Goal: Information Seeking & Learning: Learn about a topic

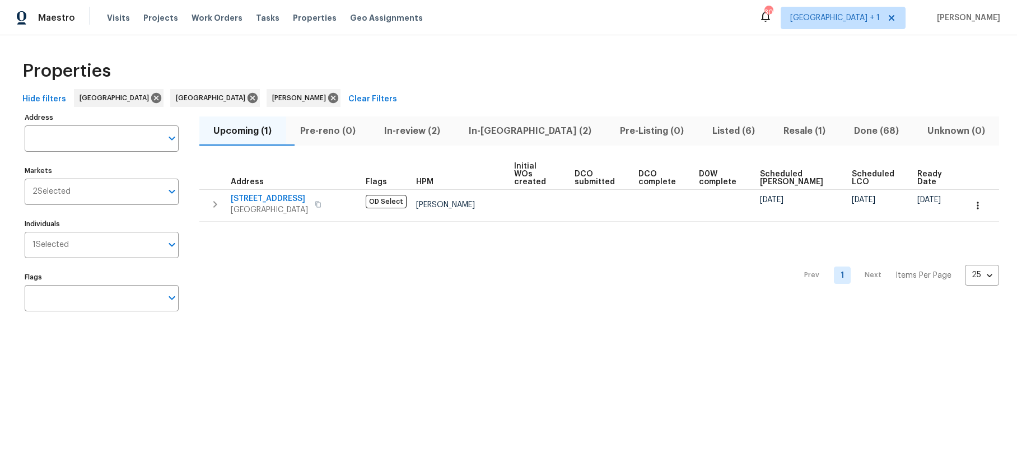
click at [511, 128] on span "In-[GEOGRAPHIC_DATA] (2)" at bounding box center [530, 131] width 138 height 16
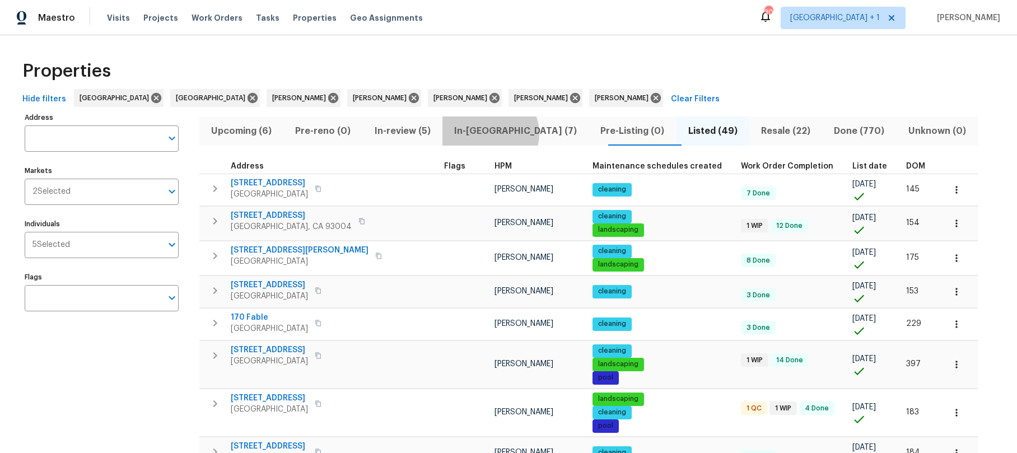
click at [493, 133] on span "In-reno (7)" at bounding box center [515, 131] width 133 height 16
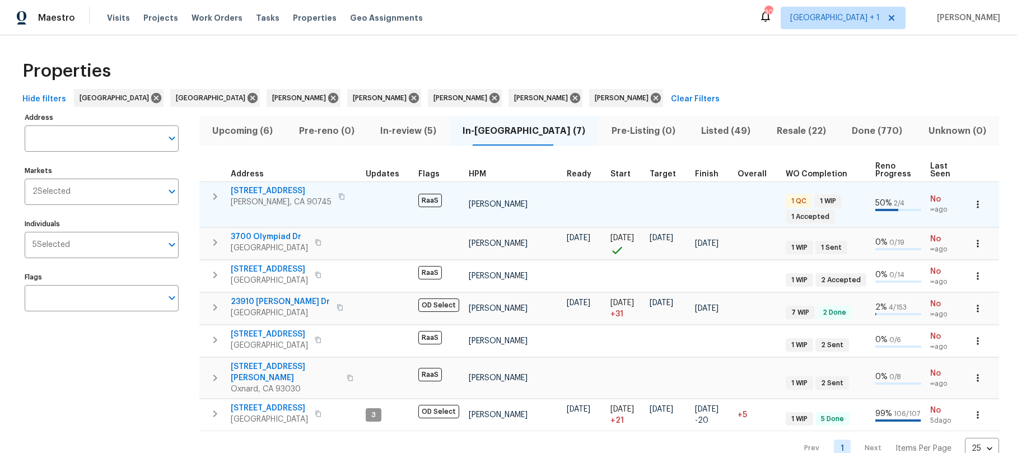
click at [358, 198] on td "639 E Pacific St Carson, CA 90745" at bounding box center [280, 196] width 162 height 29
click at [278, 193] on span "639 E Pacific St" at bounding box center [281, 190] width 101 height 11
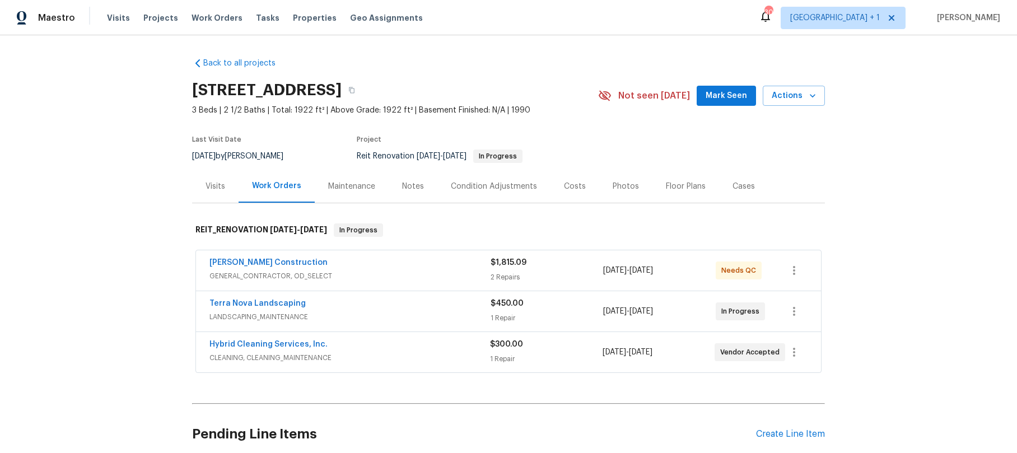
click at [414, 189] on div "Notes" at bounding box center [413, 186] width 22 height 11
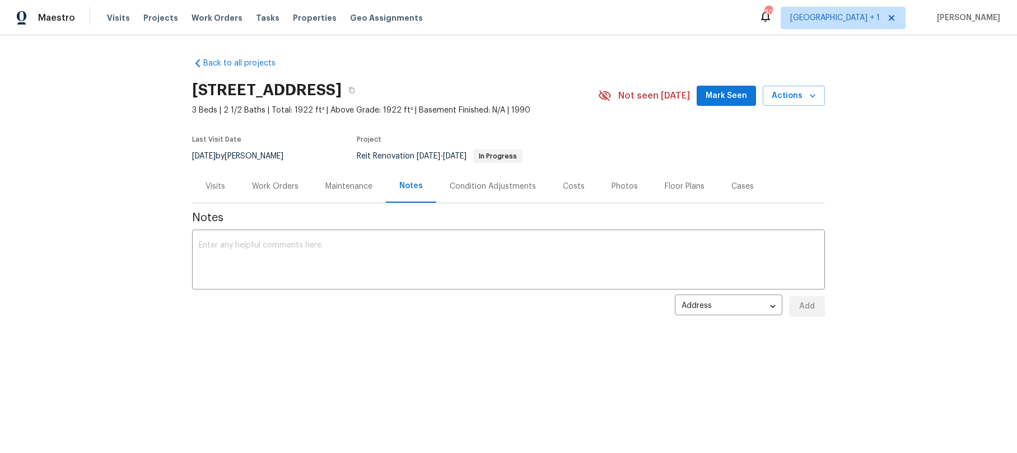
click at [283, 190] on div "Work Orders" at bounding box center [275, 186] width 46 height 11
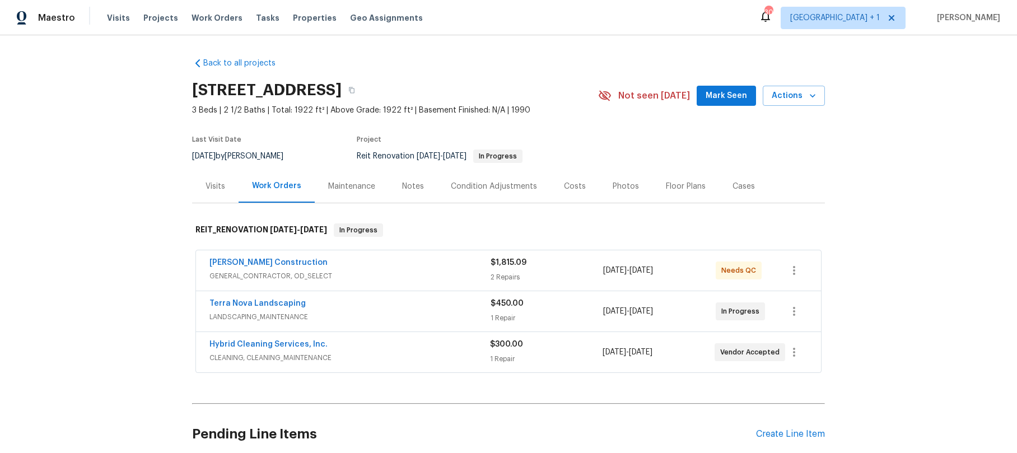
click at [329, 265] on div "Navarro Construction" at bounding box center [349, 263] width 281 height 13
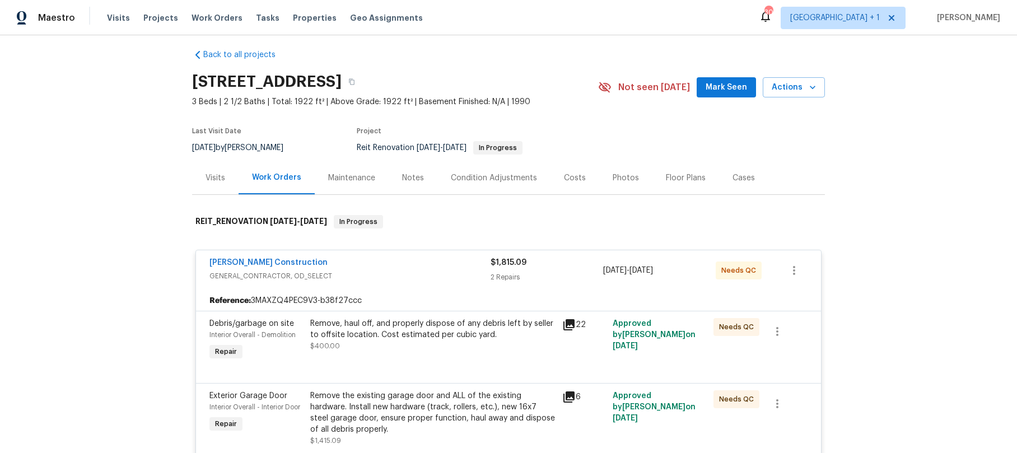
scroll to position [10, 0]
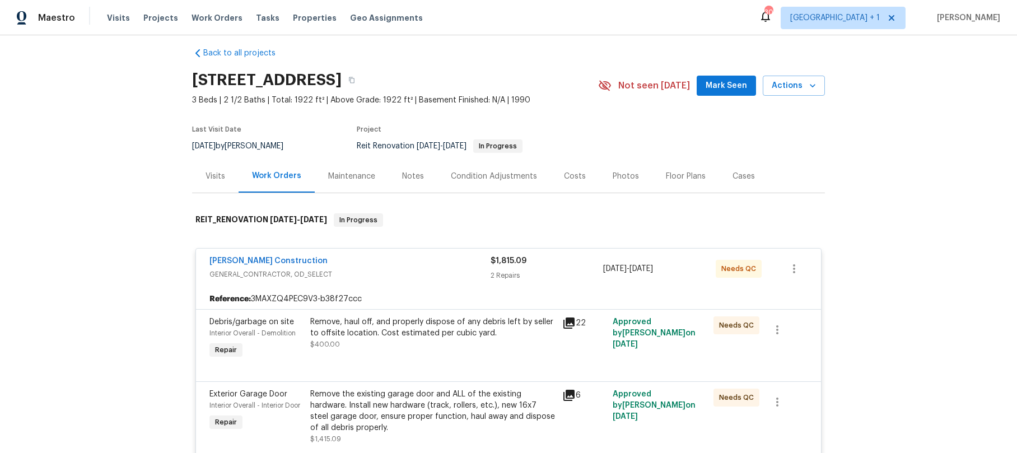
click at [565, 324] on icon at bounding box center [568, 322] width 13 height 13
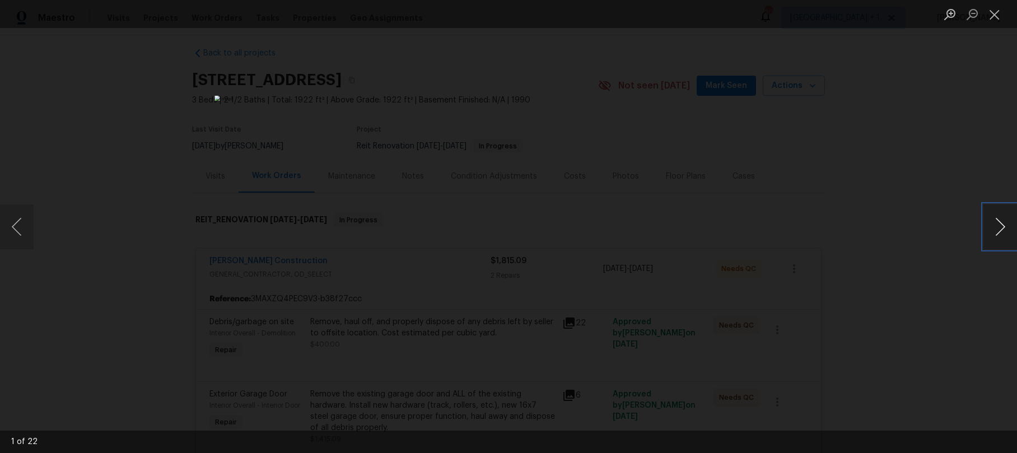
click at [1003, 228] on button "Next image" at bounding box center [1000, 226] width 34 height 45
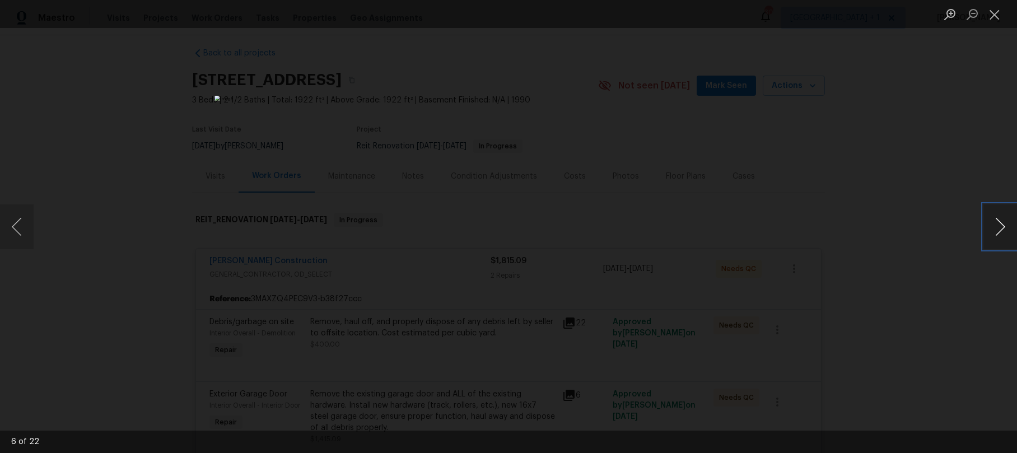
click at [1003, 228] on button "Next image" at bounding box center [1000, 226] width 34 height 45
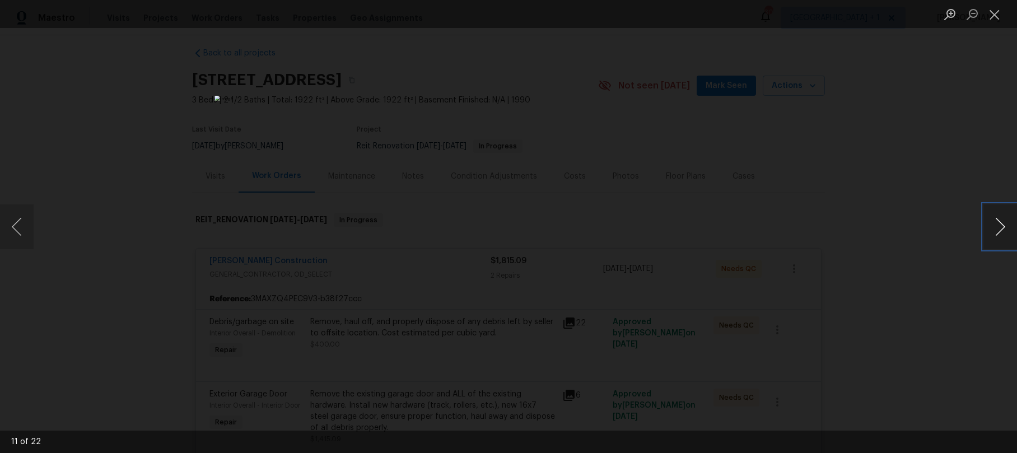
click at [1003, 228] on button "Next image" at bounding box center [1000, 226] width 34 height 45
click at [997, 20] on button "Close lightbox" at bounding box center [994, 14] width 22 height 20
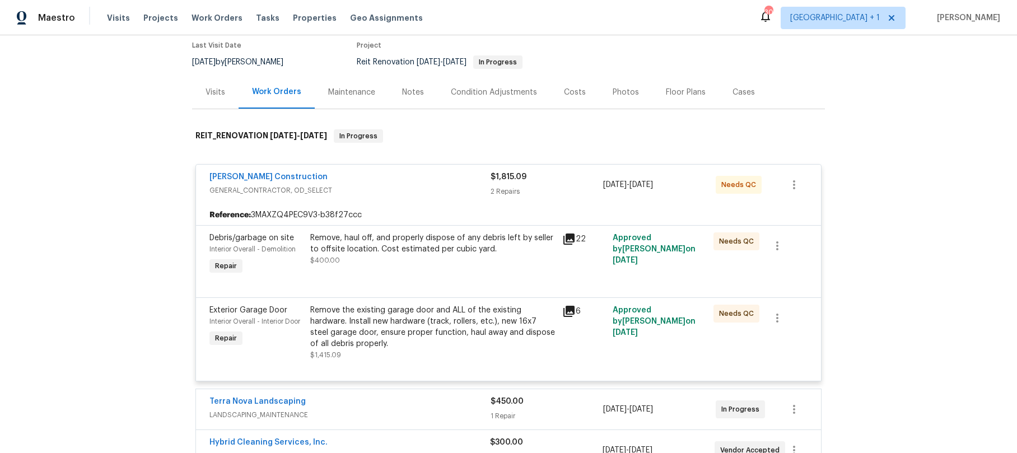
scroll to position [0, 0]
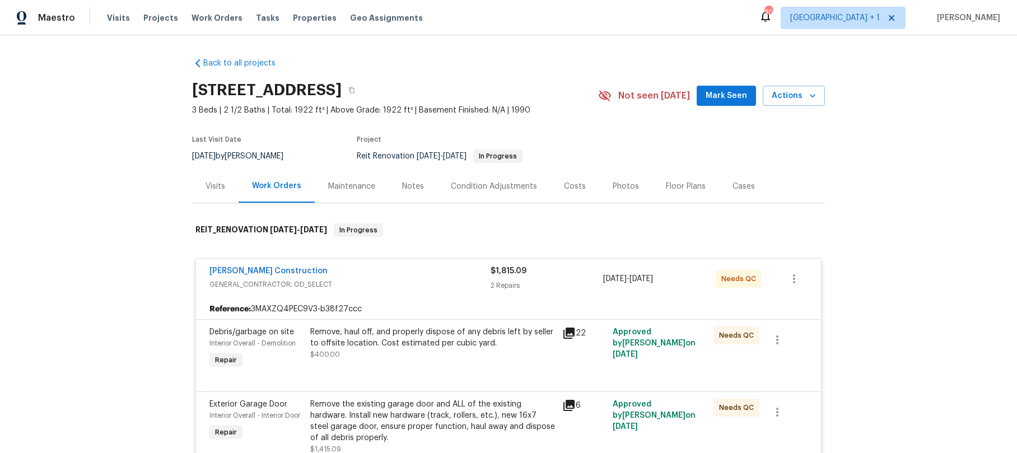
click at [402, 186] on div "Notes" at bounding box center [413, 186] width 22 height 11
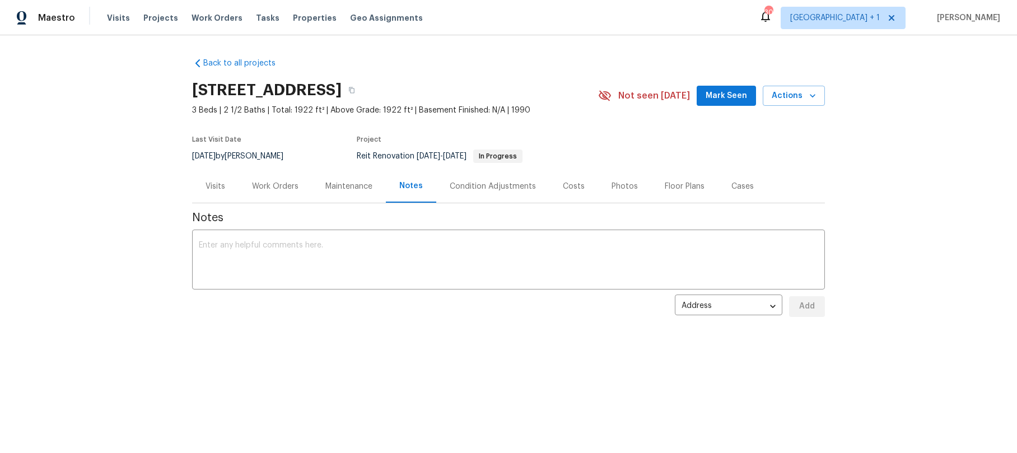
click at [260, 186] on div "Work Orders" at bounding box center [275, 186] width 46 height 11
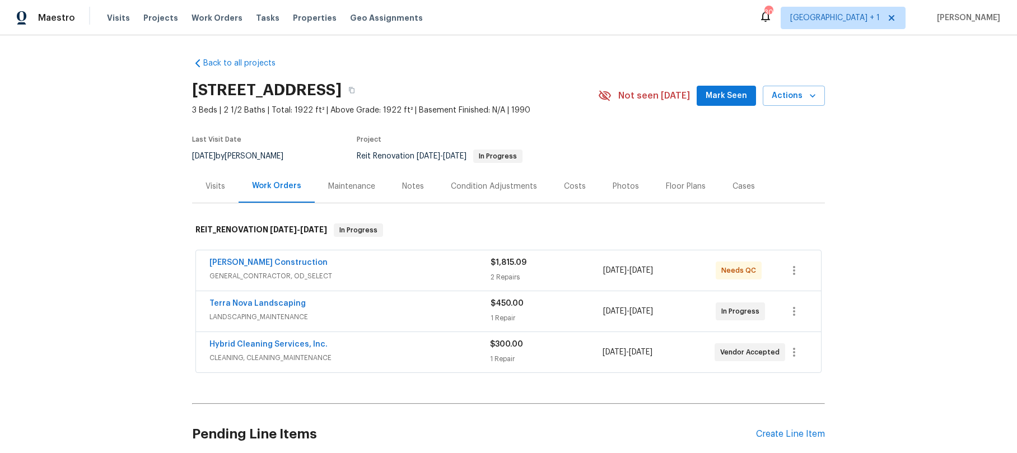
click at [409, 186] on div "Notes" at bounding box center [413, 186] width 22 height 11
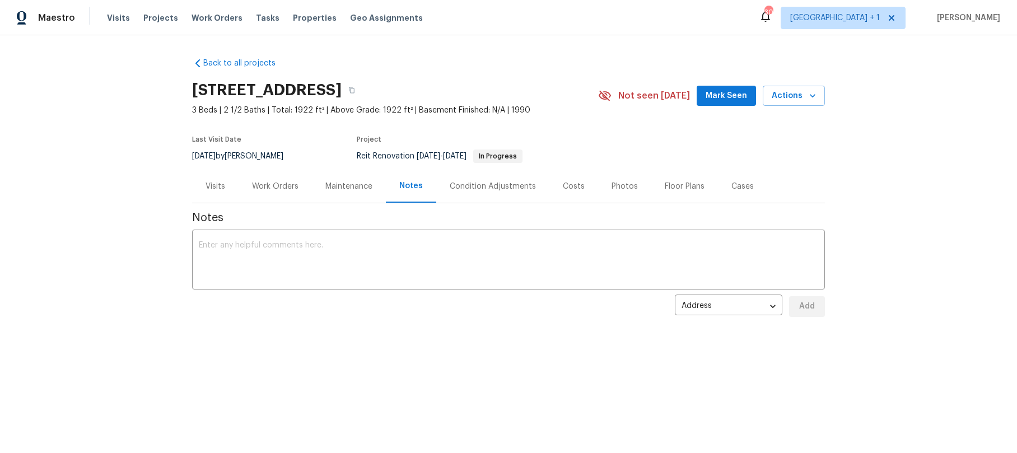
click at [263, 188] on div "Work Orders" at bounding box center [275, 186] width 46 height 11
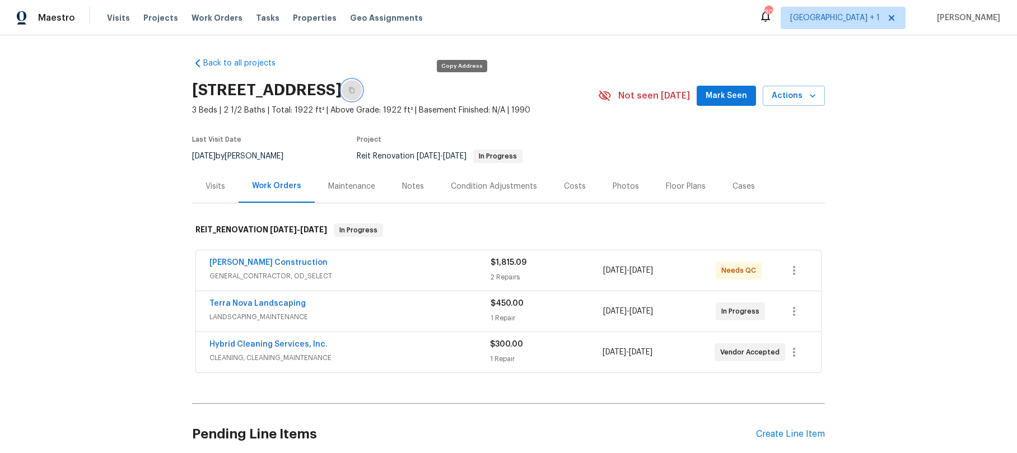
click at [362, 89] on button "button" at bounding box center [352, 90] width 20 height 20
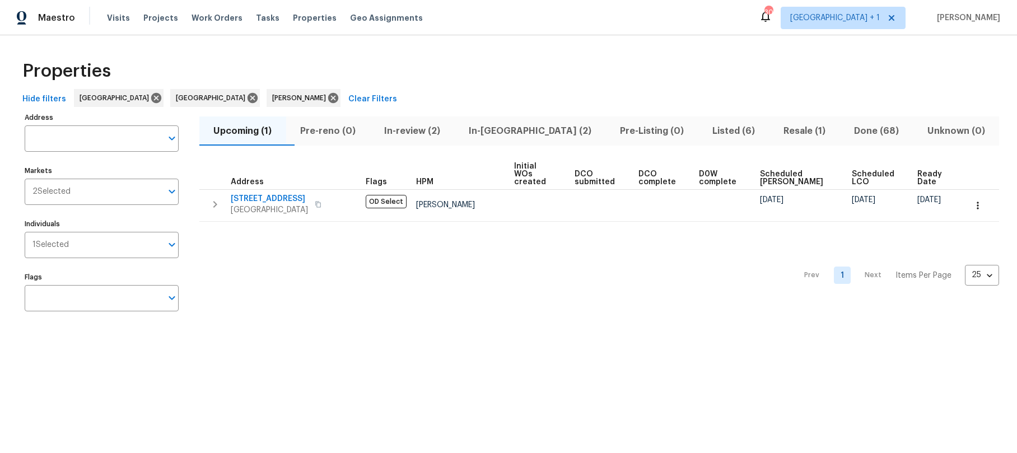
click at [509, 129] on span "In-[GEOGRAPHIC_DATA] (2)" at bounding box center [530, 131] width 138 height 16
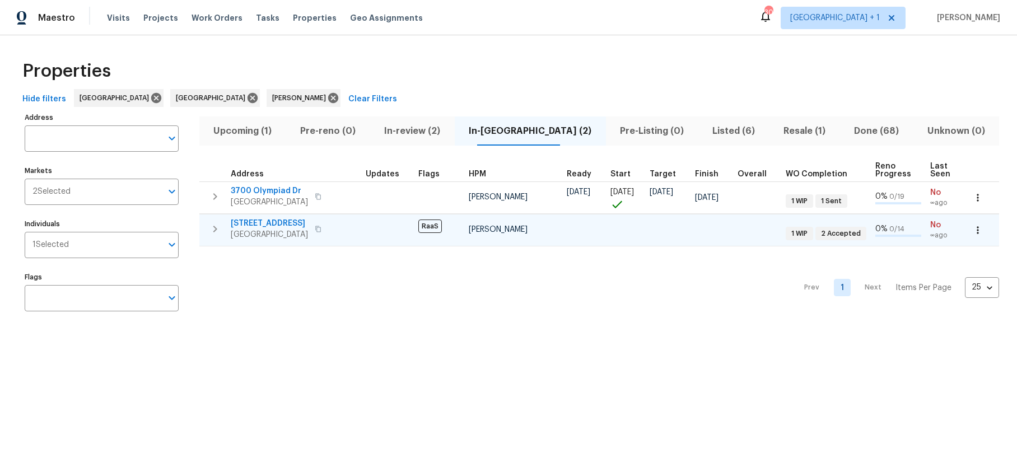
click at [275, 226] on span "5012 8th Ave" at bounding box center [269, 223] width 77 height 11
click at [420, 50] on div "Properties Hide filters Los Angeles Riverside Ted Mirabella Clear Filters Addre…" at bounding box center [508, 187] width 1017 height 305
click at [434, 57] on div "Properties" at bounding box center [508, 71] width 981 height 36
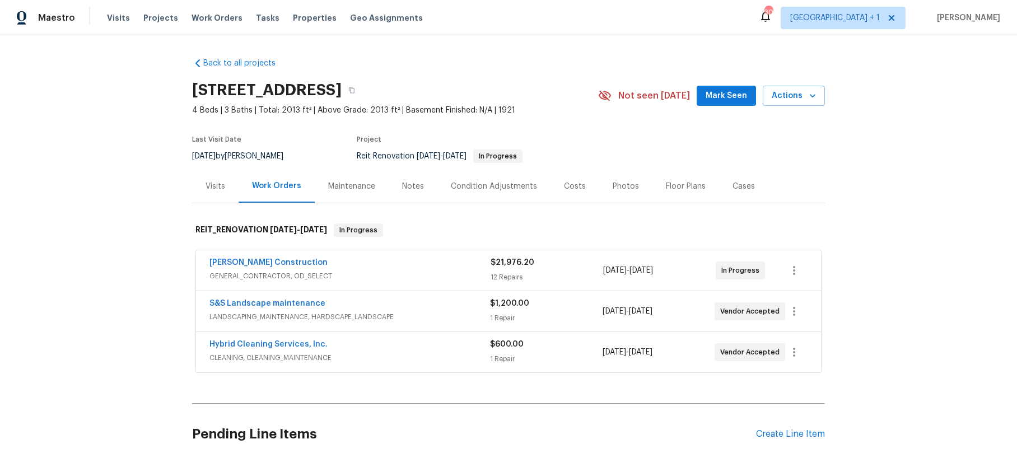
click at [417, 190] on div "Notes" at bounding box center [413, 186] width 22 height 11
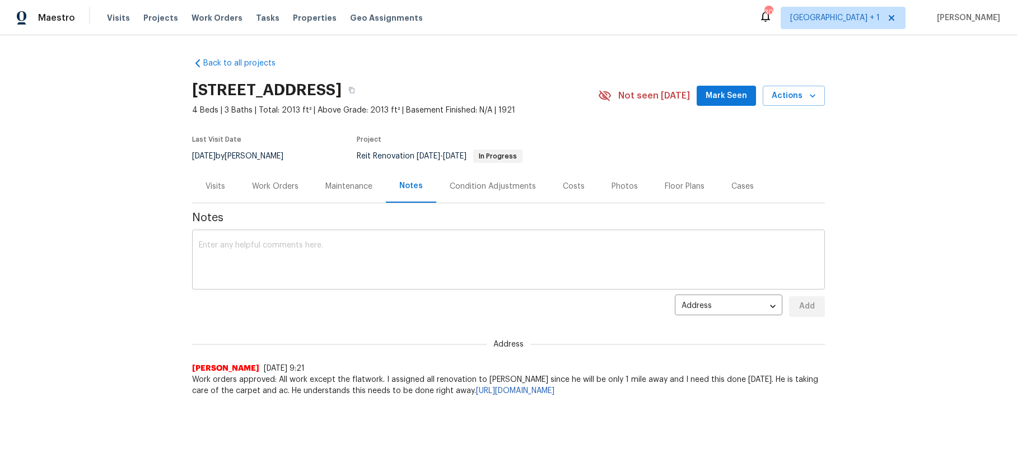
click at [359, 239] on div "x ​" at bounding box center [508, 260] width 633 height 57
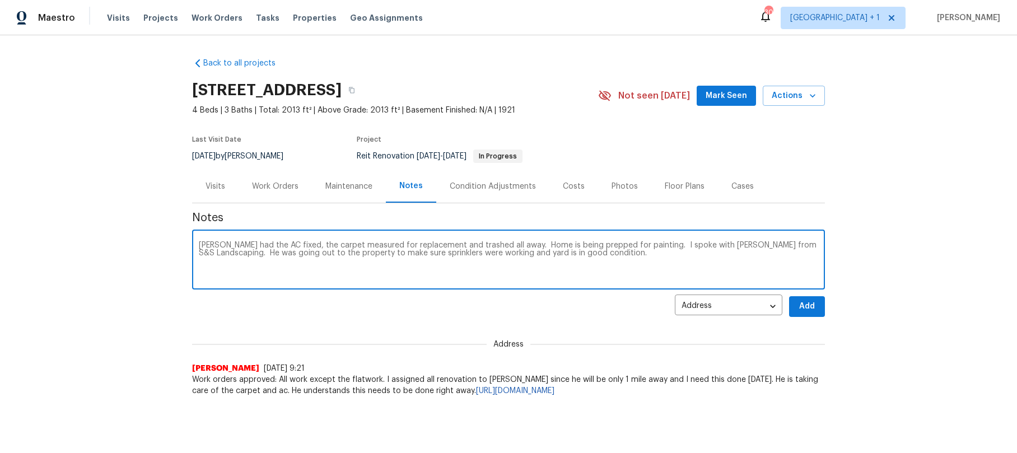
type textarea "[PERSON_NAME] had the AC fixed, the carpet measured for replacement and trashed…"
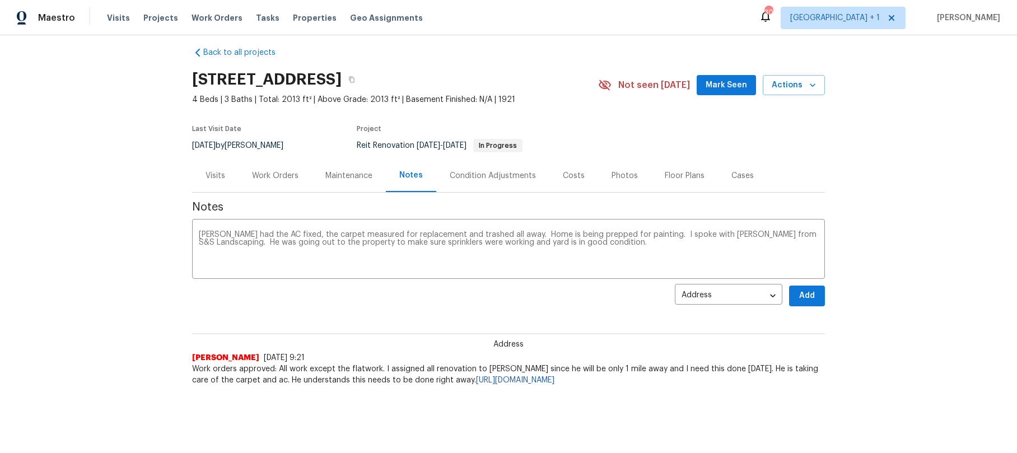
scroll to position [30, 0]
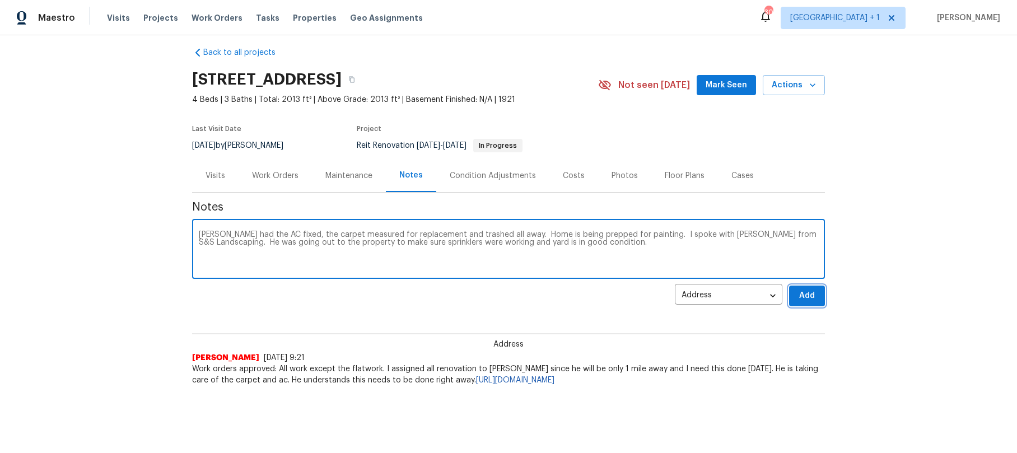
click at [803, 289] on span "Add" at bounding box center [807, 296] width 18 height 14
click at [803, 286] on div "Address address ​ Add" at bounding box center [508, 296] width 633 height 21
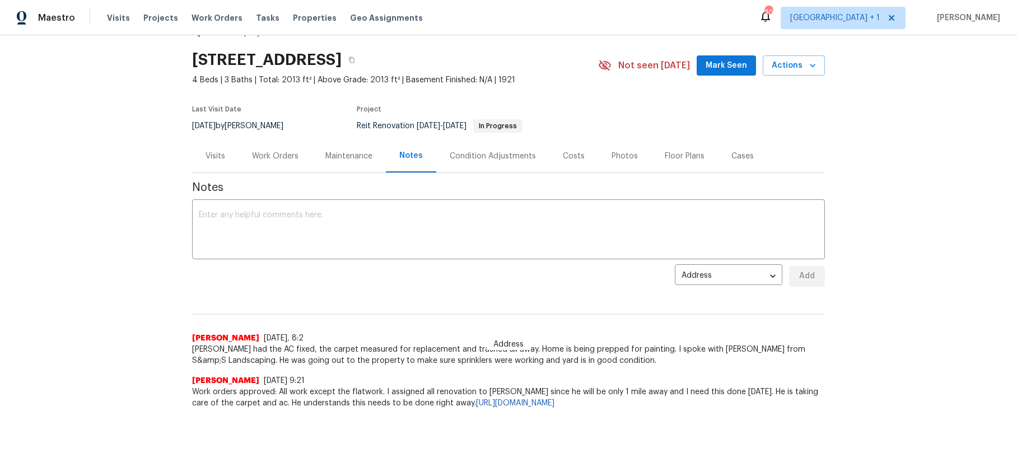
click at [895, 194] on div "Back to all projects 5012 8th Ave, Los Angeles, CA 90043 4 Beds | 3 Baths | Tot…" at bounding box center [508, 244] width 1017 height 418
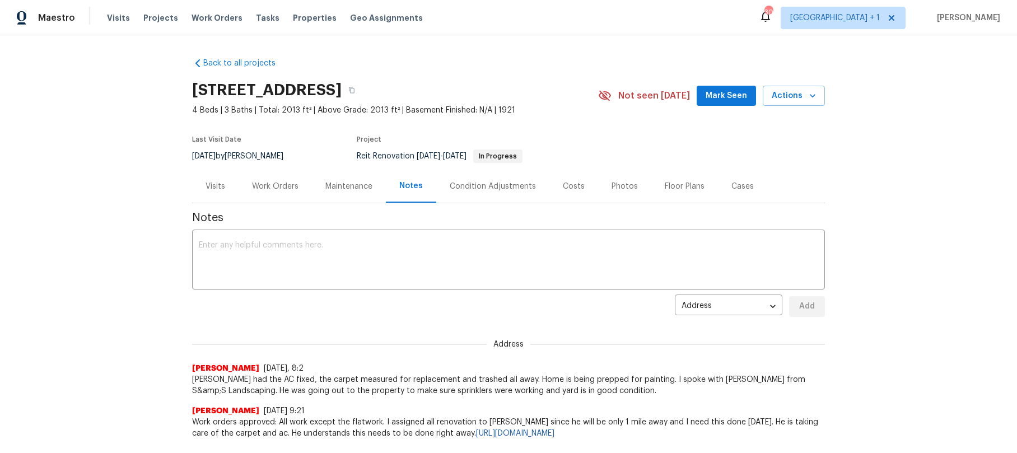
click at [96, 154] on div "Back to all projects 5012 8th Ave, Los Angeles, CA 90043 4 Beds | 3 Baths | Tot…" at bounding box center [508, 244] width 1017 height 418
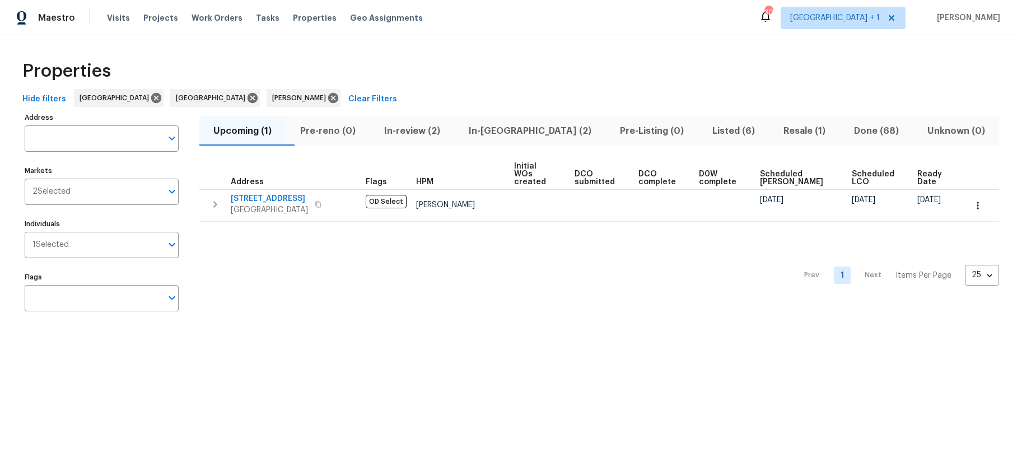
click at [423, 128] on span "In-review (2)" at bounding box center [412, 131] width 71 height 16
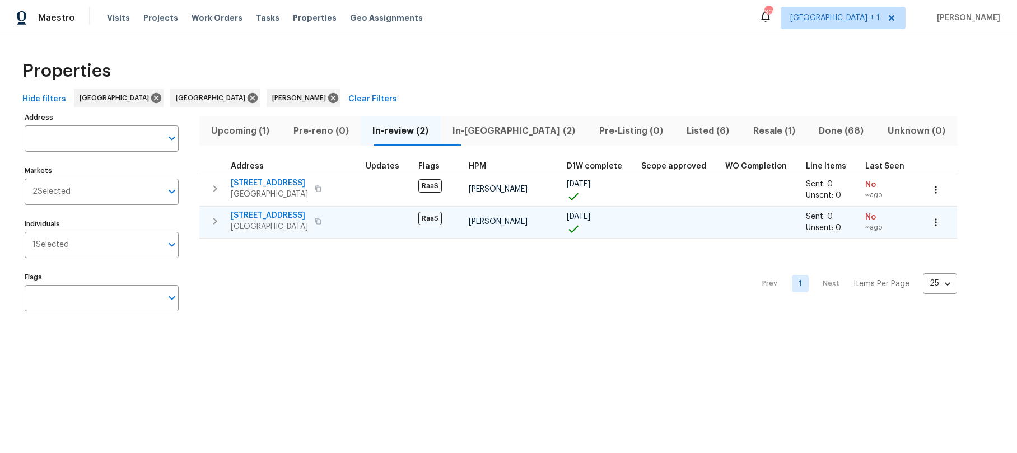
click at [256, 218] on span "[STREET_ADDRESS]" at bounding box center [269, 215] width 77 height 11
click at [499, 134] on span "In-reno (2)" at bounding box center [513, 131] width 133 height 16
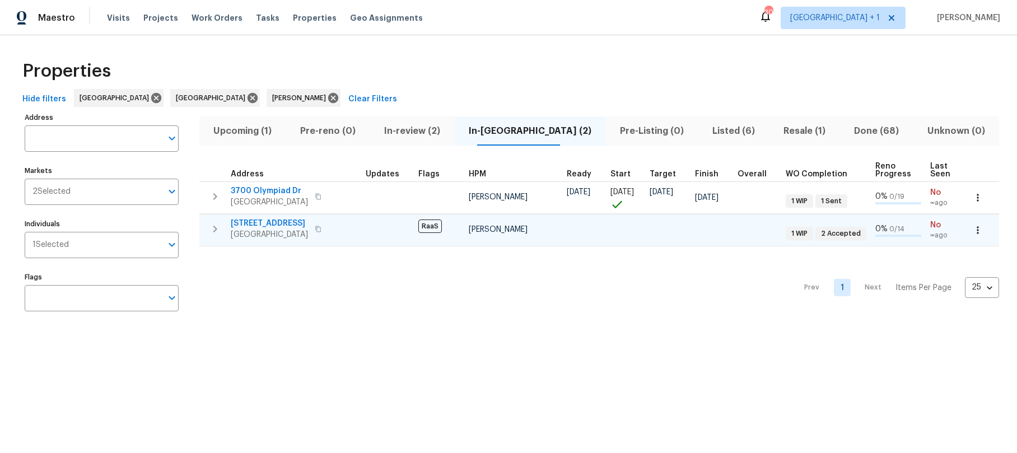
click at [281, 230] on span "Los Angeles, CA 90043" at bounding box center [269, 234] width 77 height 11
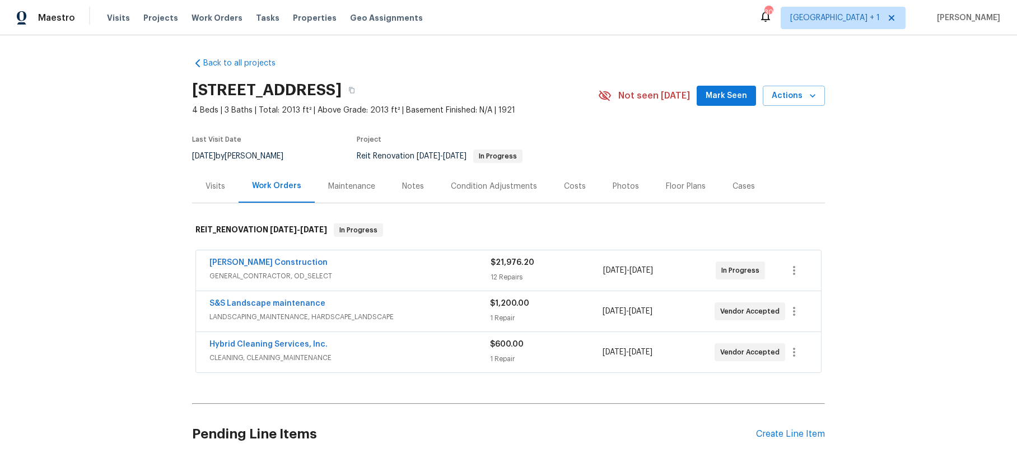
click at [384, 306] on div "S&S Landscape maintenance" at bounding box center [349, 304] width 281 height 13
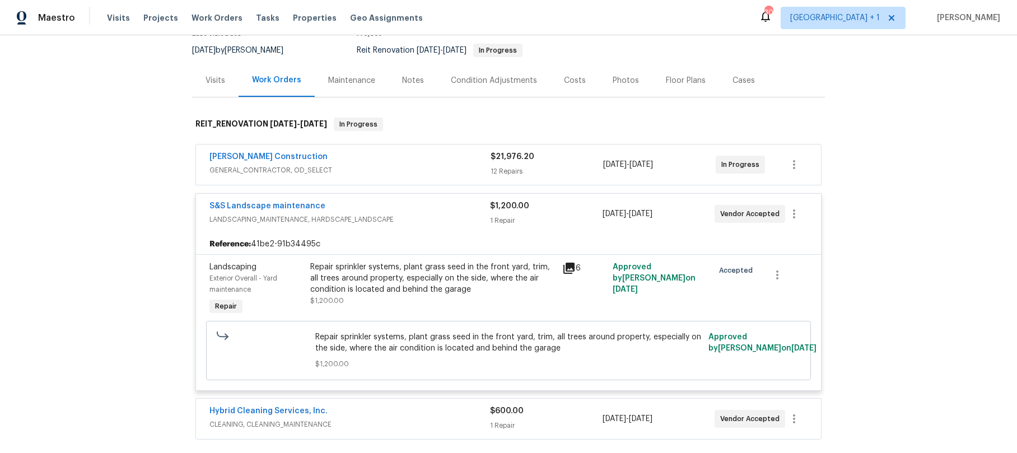
scroll to position [107, 0]
click at [403, 82] on div "Notes" at bounding box center [413, 79] width 22 height 11
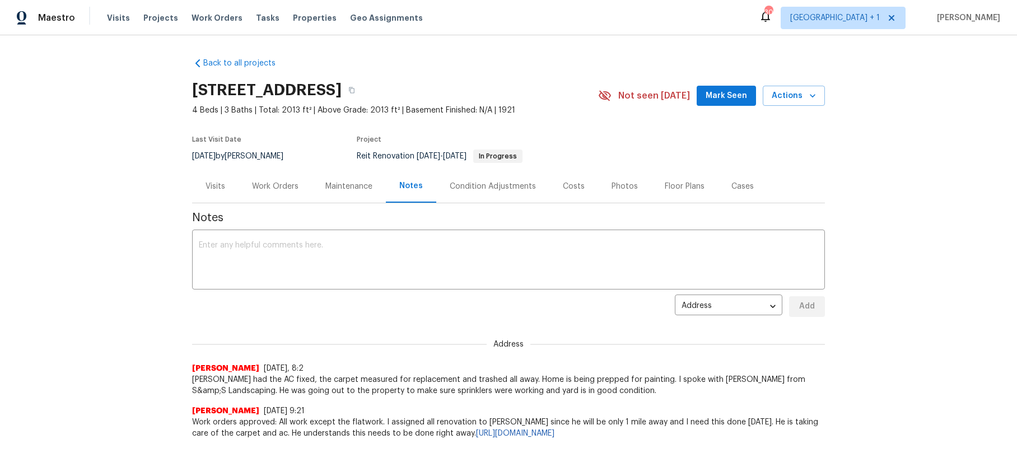
click at [538, 65] on div "Back to all projects [STREET_ADDRESS] 4 Beds | 3 Baths | Total: 2013 ft² | Abov…" at bounding box center [508, 244] width 633 height 390
click at [213, 64] on link "Back to all projects" at bounding box center [245, 63] width 107 height 11
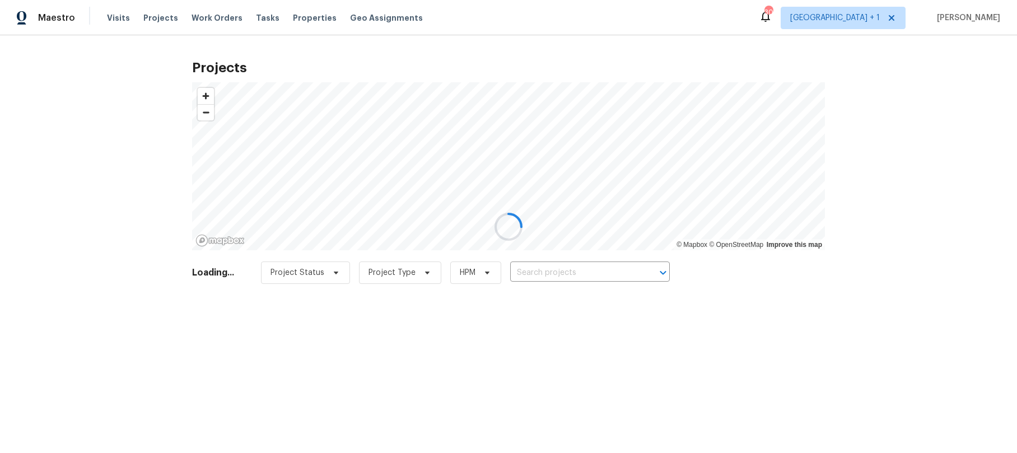
click at [151, 99] on div at bounding box center [508, 226] width 1017 height 453
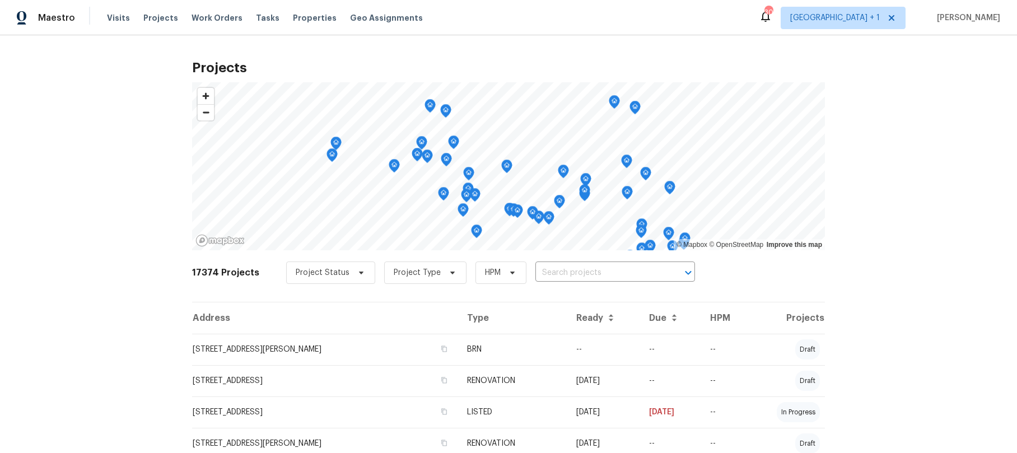
click at [80, 178] on div "Projects © Mapbox © OpenStreetMap Improve this map 17374 Projects Project Statu…" at bounding box center [508, 244] width 1017 height 418
